Goal: Complete application form

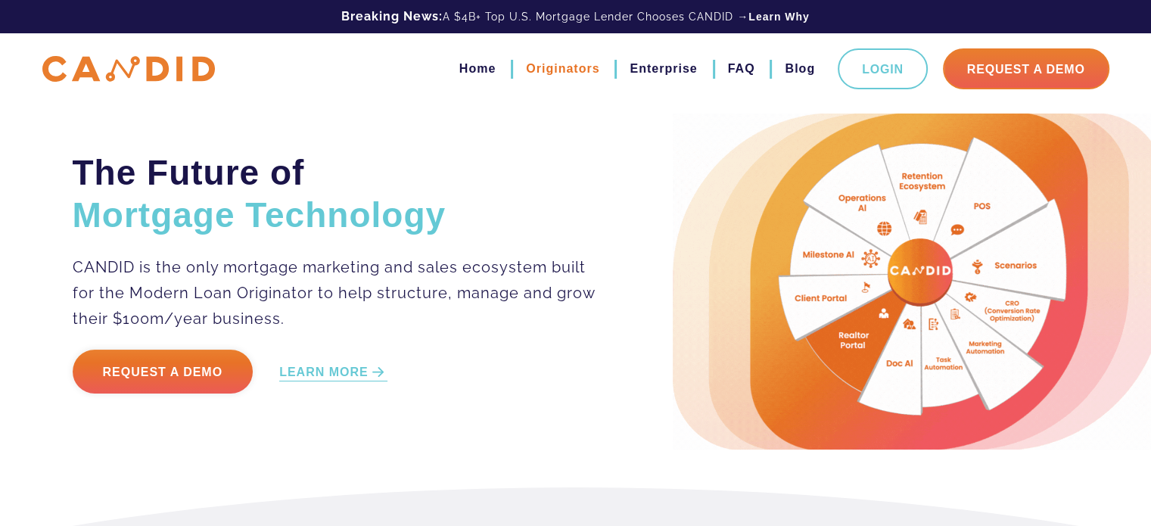
click at [570, 73] on link "Originators" at bounding box center [562, 69] width 73 height 26
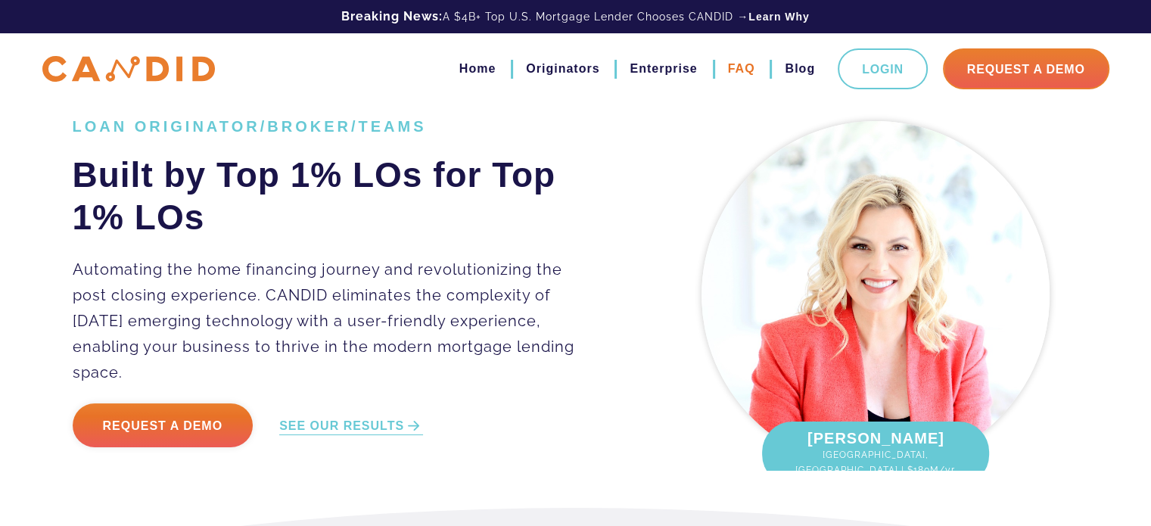
click at [743, 71] on link "FAQ" at bounding box center [741, 69] width 27 height 26
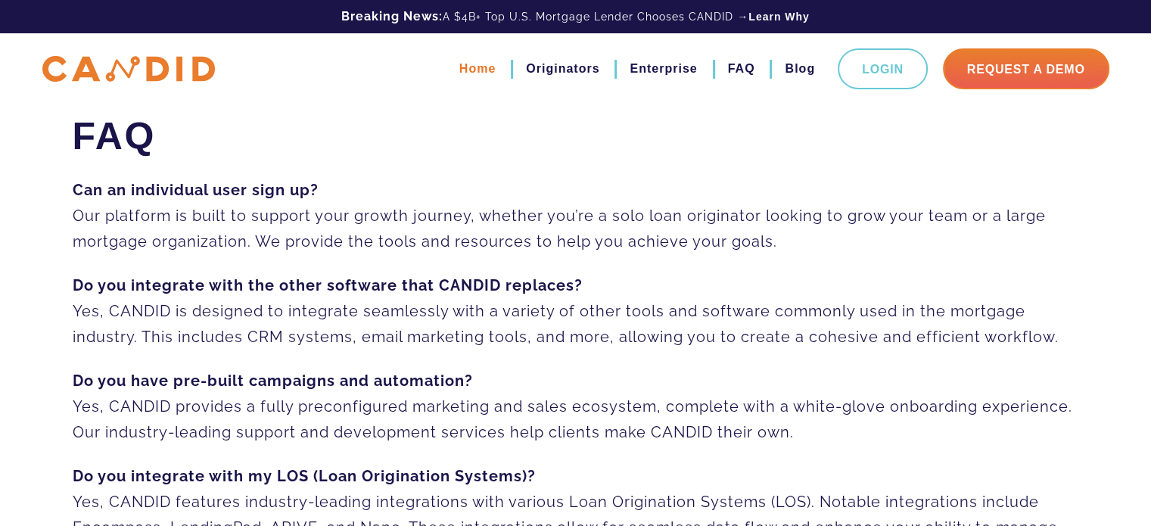
click at [459, 65] on link "Home" at bounding box center [477, 69] width 36 height 26
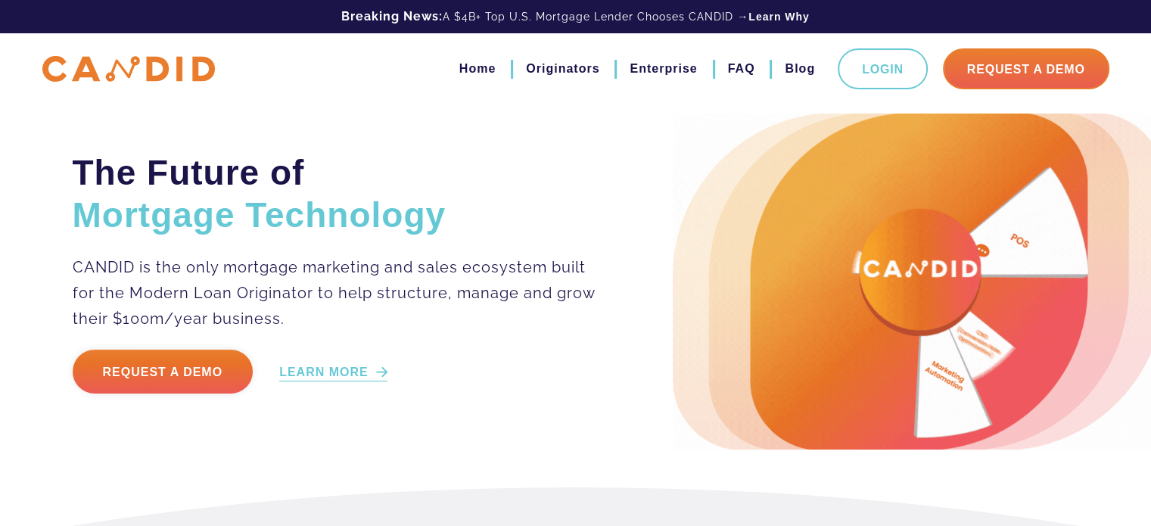
click at [316, 375] on link "LEARN MORE" at bounding box center [333, 372] width 108 height 17
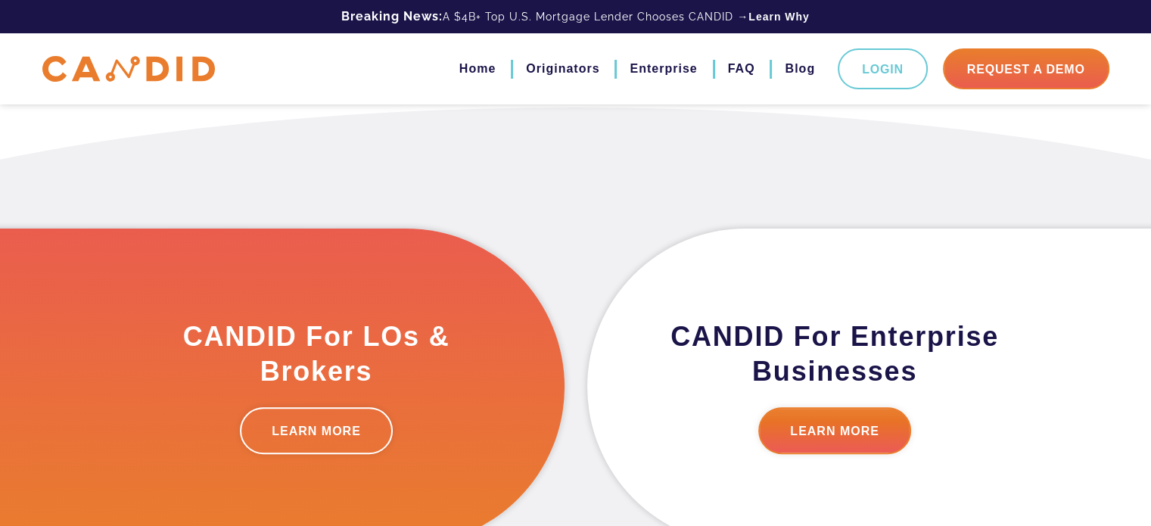
scroll to position [383, 0]
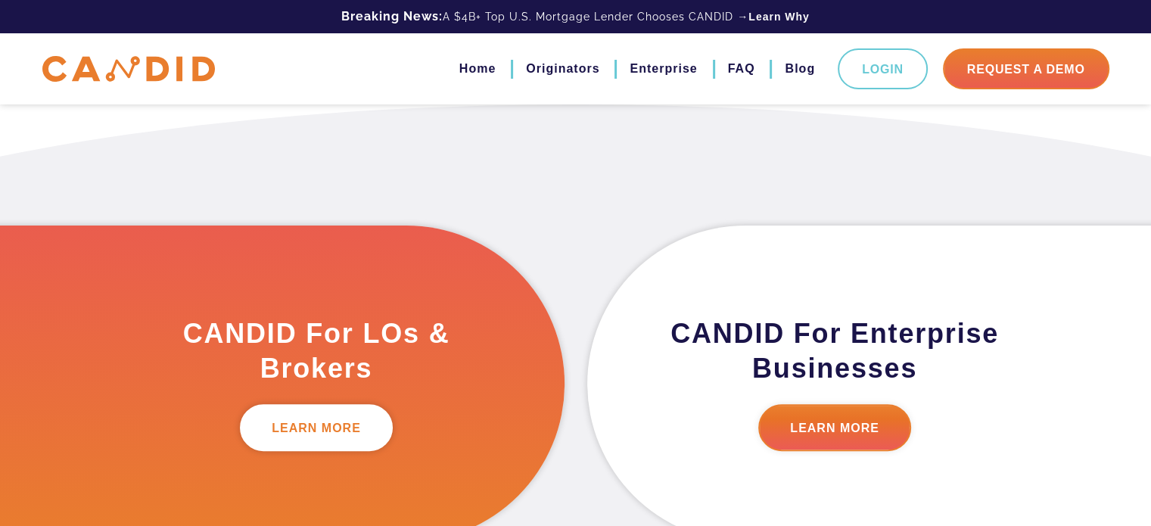
click at [325, 428] on link "LEARN MORE" at bounding box center [316, 427] width 153 height 47
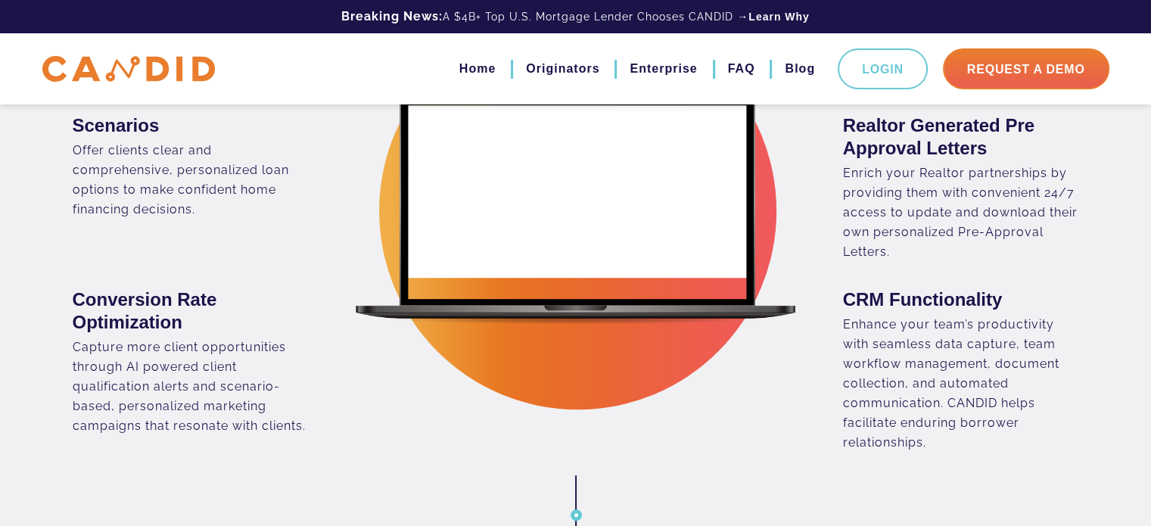
scroll to position [908, 0]
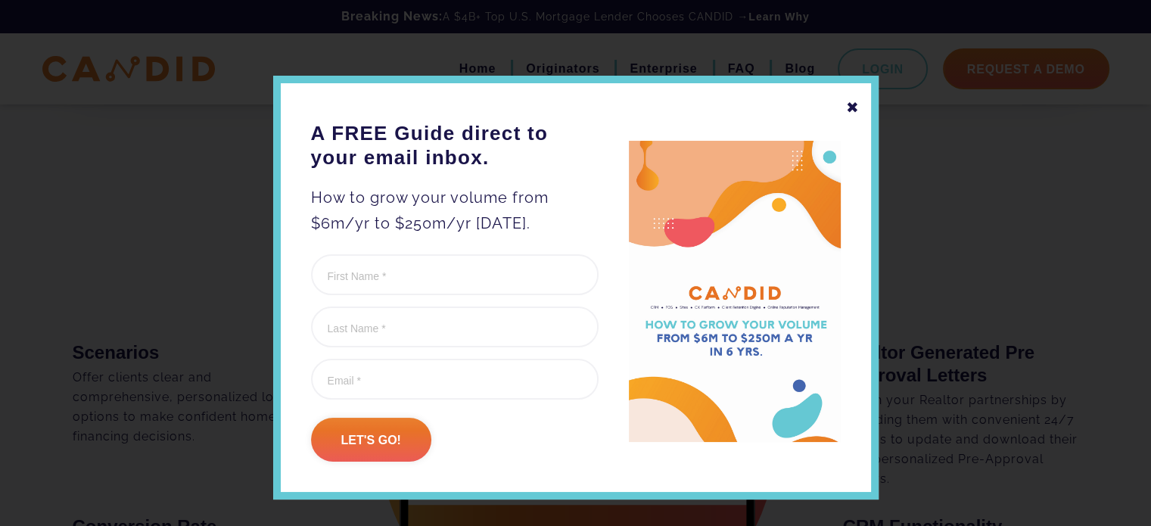
click at [763, 291] on img at bounding box center [735, 292] width 212 height 302
click at [386, 284] on input "First Name (Required)" at bounding box center [455, 274] width 288 height 41
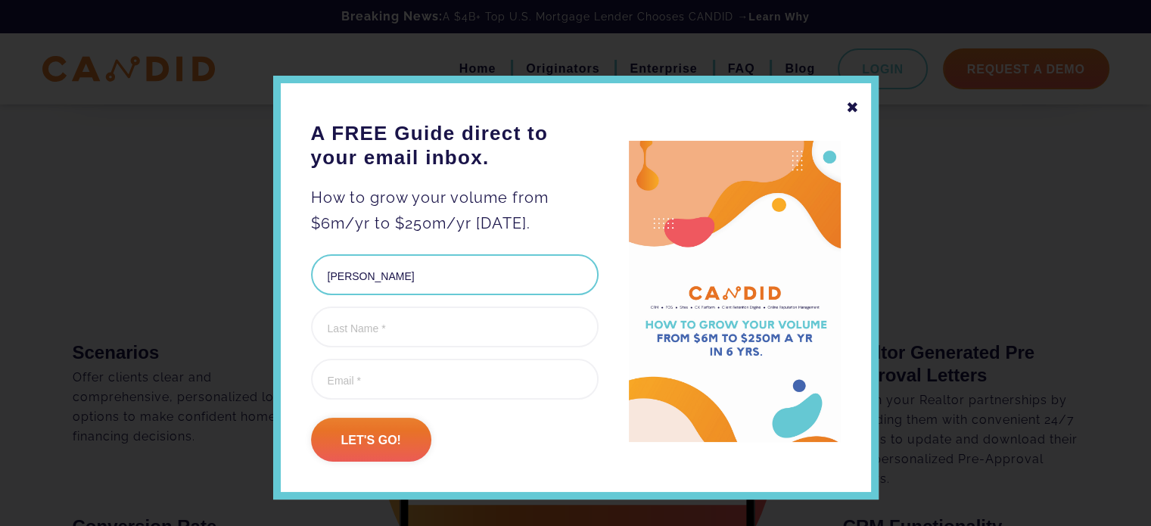
type input "[PERSON_NAME]"
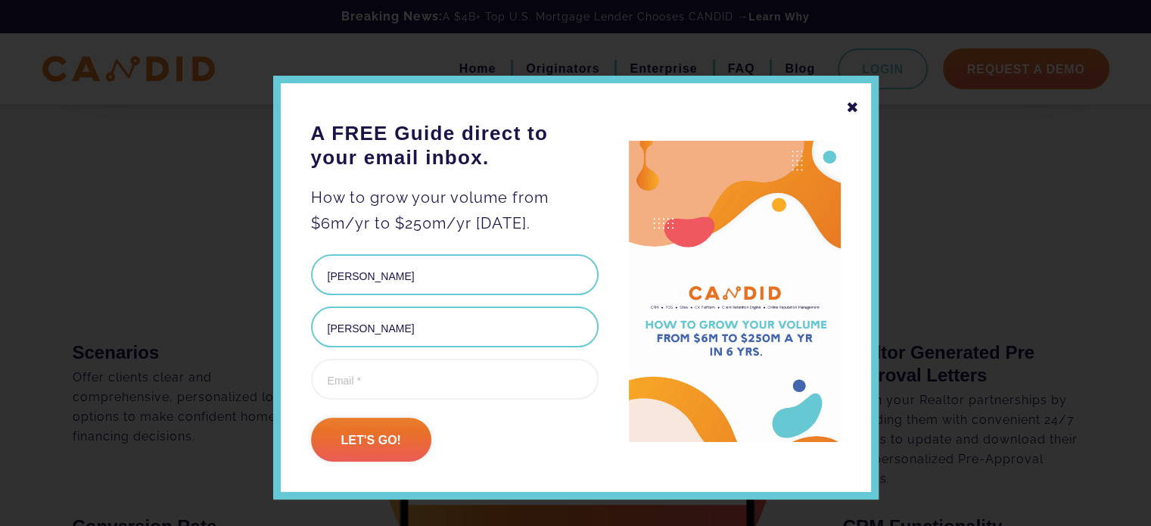
type input "[PERSON_NAME]"
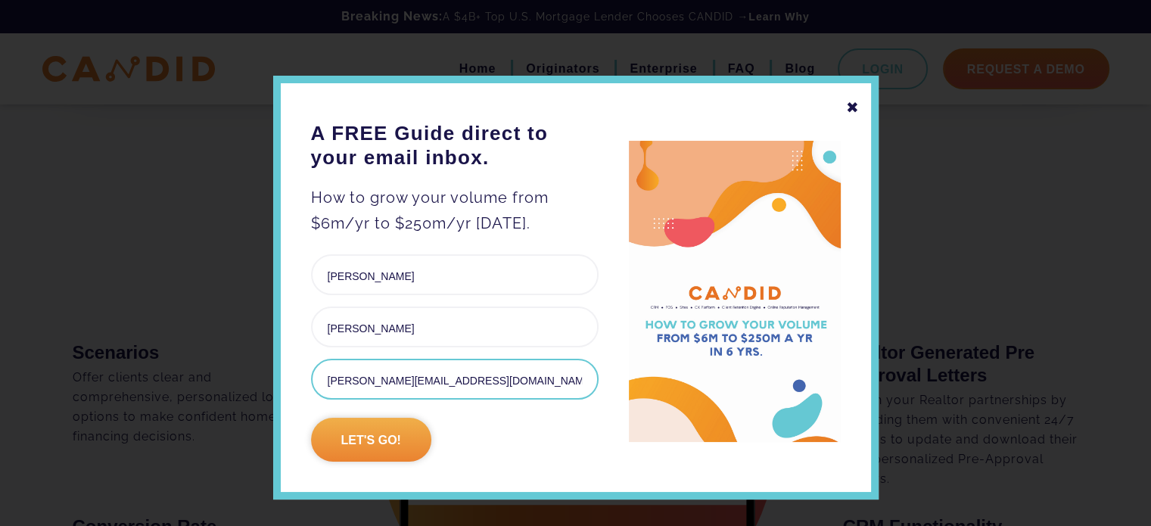
type input "[PERSON_NAME][EMAIL_ADDRESS][DOMAIN_NAME]"
click at [350, 438] on input "Let's go!" at bounding box center [371, 440] width 120 height 44
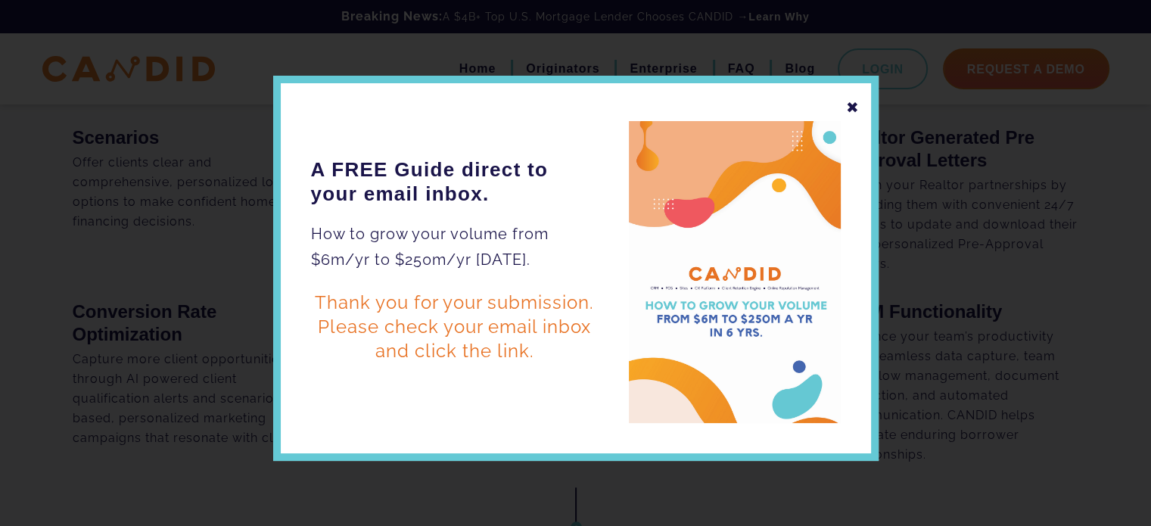
scroll to position [0, 0]
click at [846, 102] on div "✖" at bounding box center [853, 108] width 14 height 26
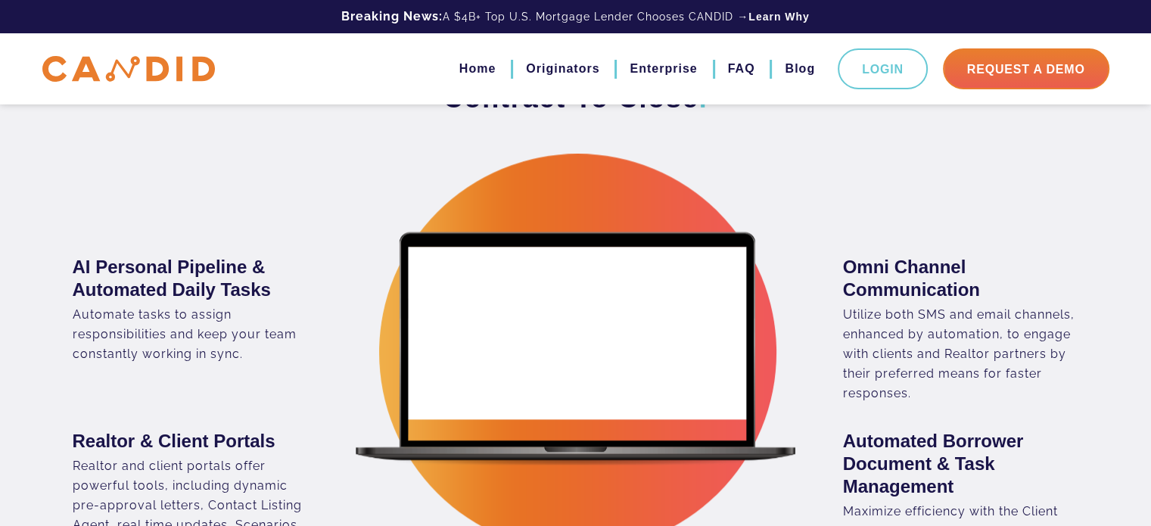
scroll to position [1662, 0]
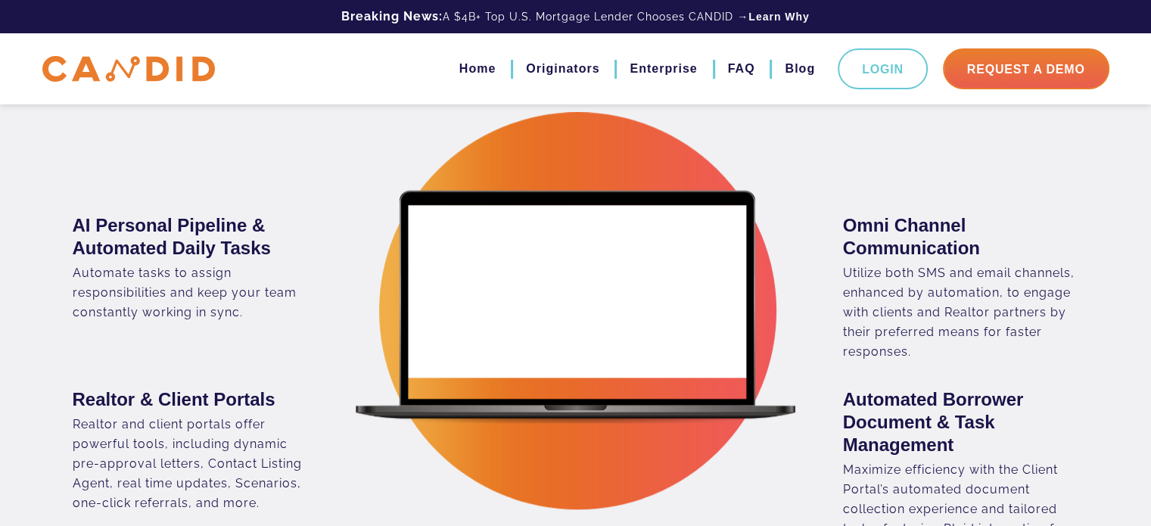
click at [540, 338] on div "AI Personal Pipeline & Automated Daily Tasks Automate tasks to assign responsib…" at bounding box center [318, 275] width 515 height 174
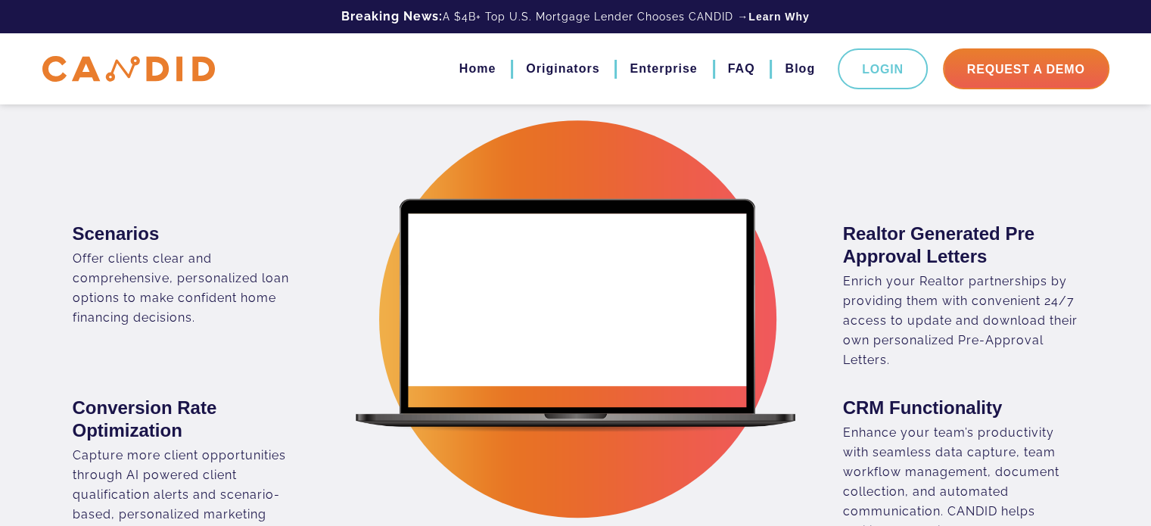
scroll to position [981, 0]
